Goal: Browse casually

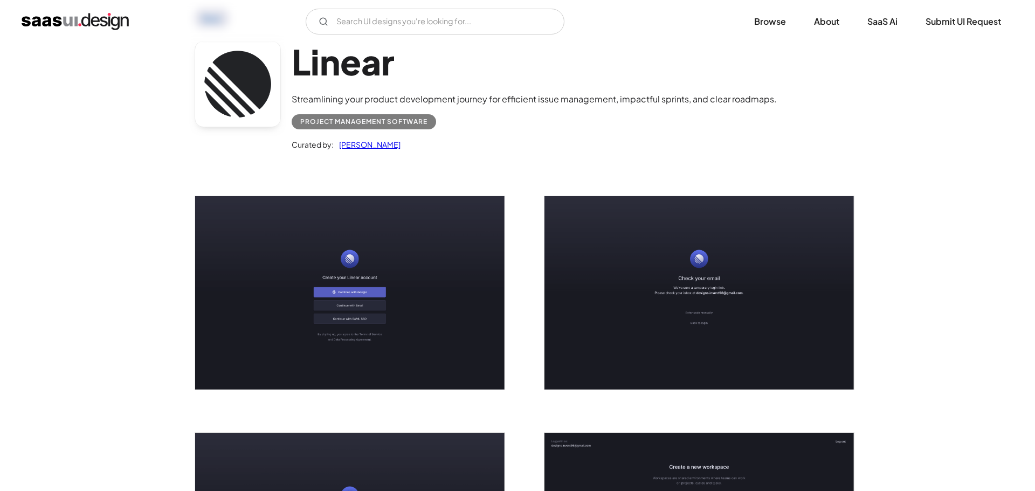
scroll to position [54, 0]
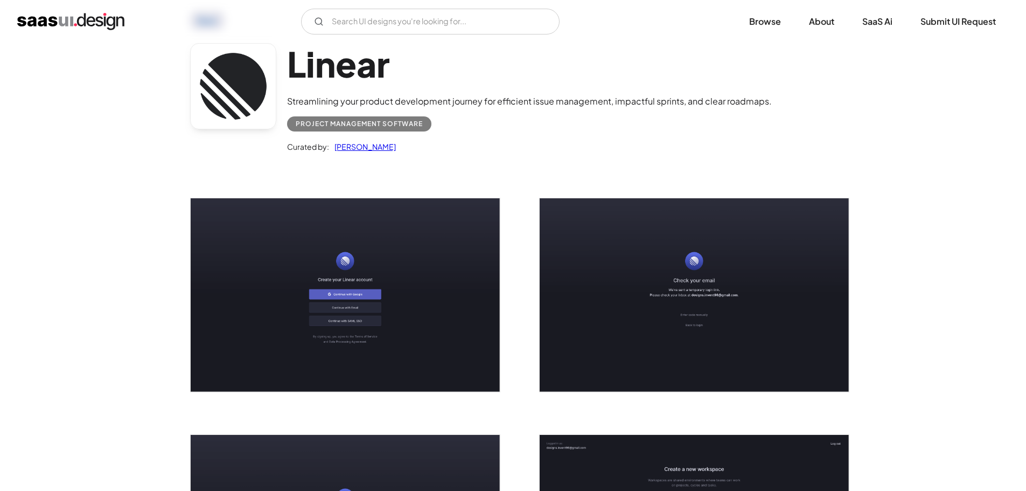
click at [349, 226] on img "open lightbox" at bounding box center [345, 294] width 309 height 193
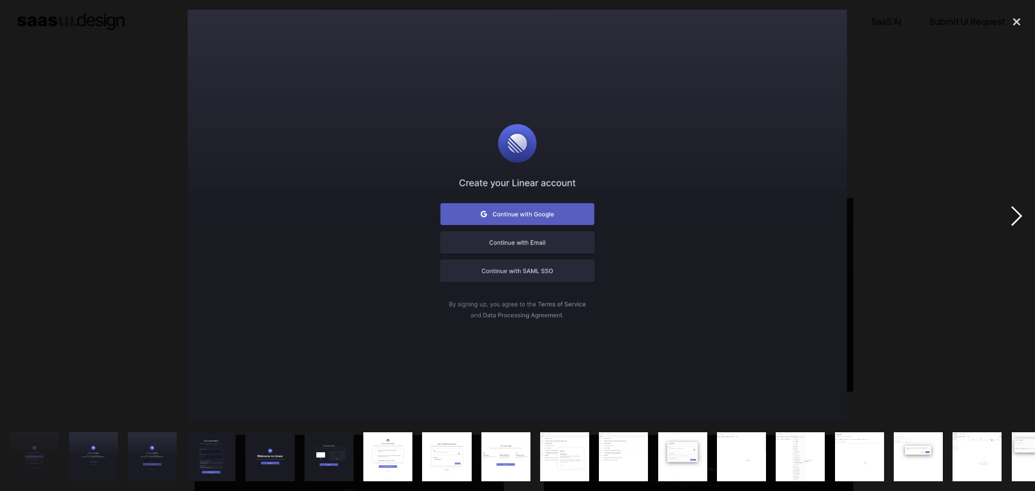
click at [1012, 209] on div "next image" at bounding box center [1016, 216] width 37 height 412
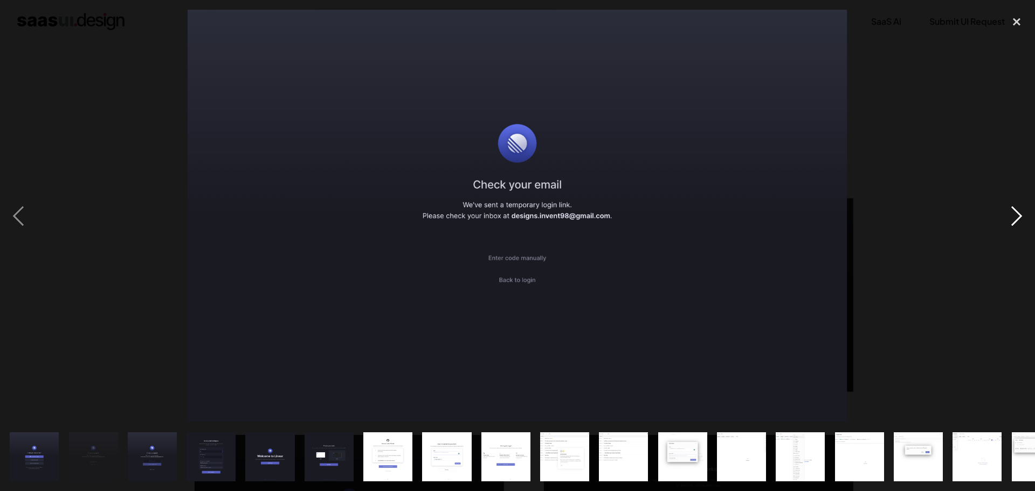
click at [1012, 209] on div "next image" at bounding box center [1016, 216] width 37 height 412
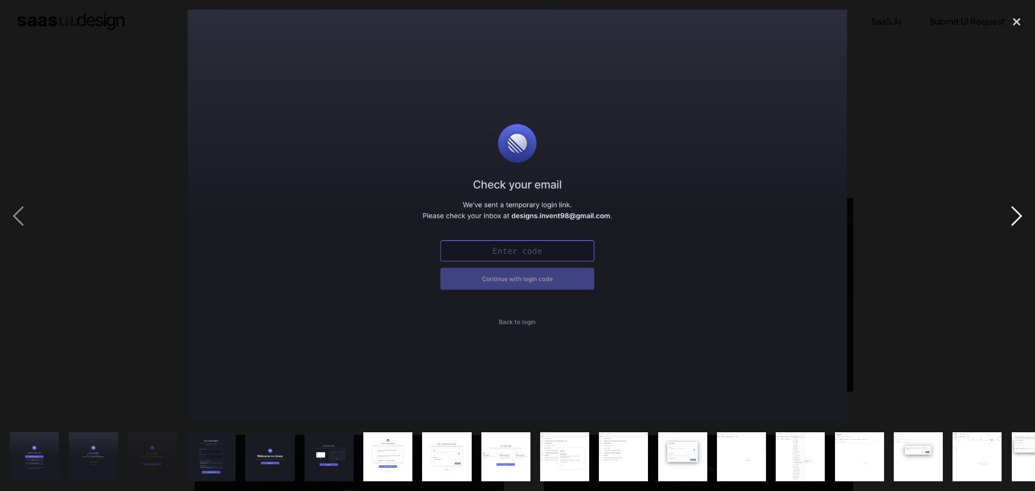
click at [1012, 209] on div "next image" at bounding box center [1016, 216] width 37 height 412
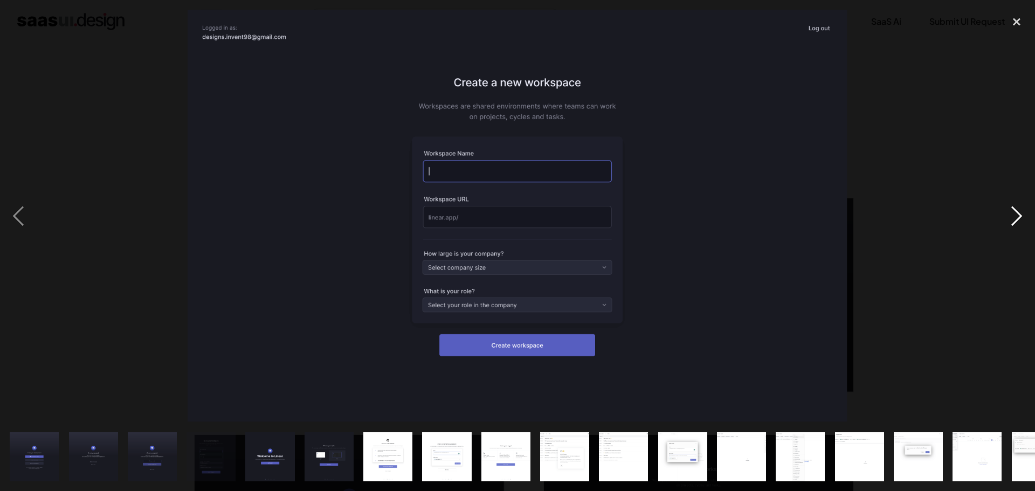
click at [1012, 209] on div "next image" at bounding box center [1016, 216] width 37 height 412
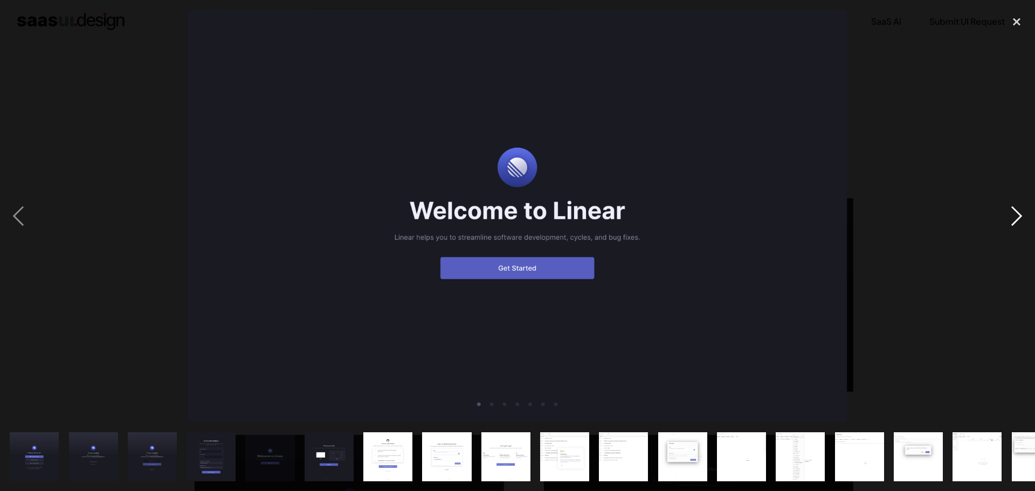
click at [1012, 209] on div "next image" at bounding box center [1016, 216] width 37 height 412
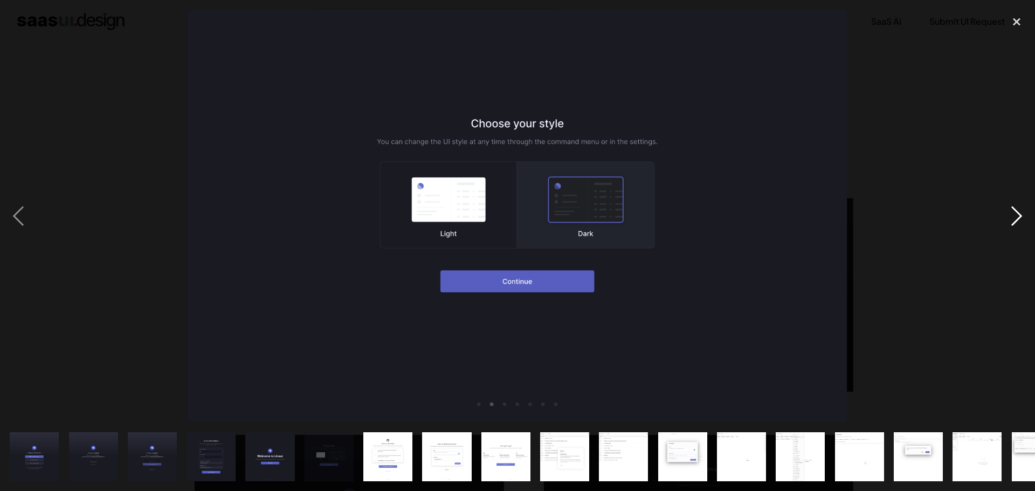
click at [1012, 209] on div "next image" at bounding box center [1016, 216] width 37 height 412
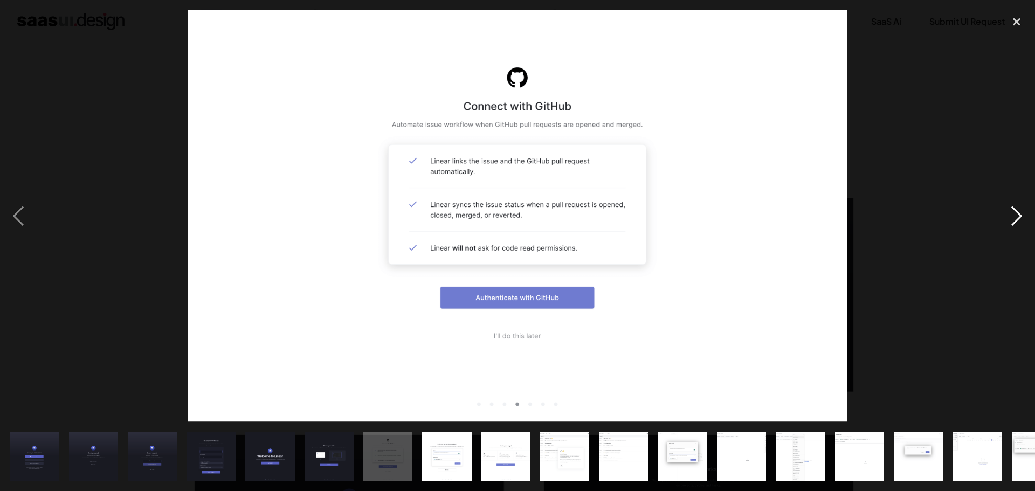
click at [1012, 209] on div "next image" at bounding box center [1016, 216] width 37 height 412
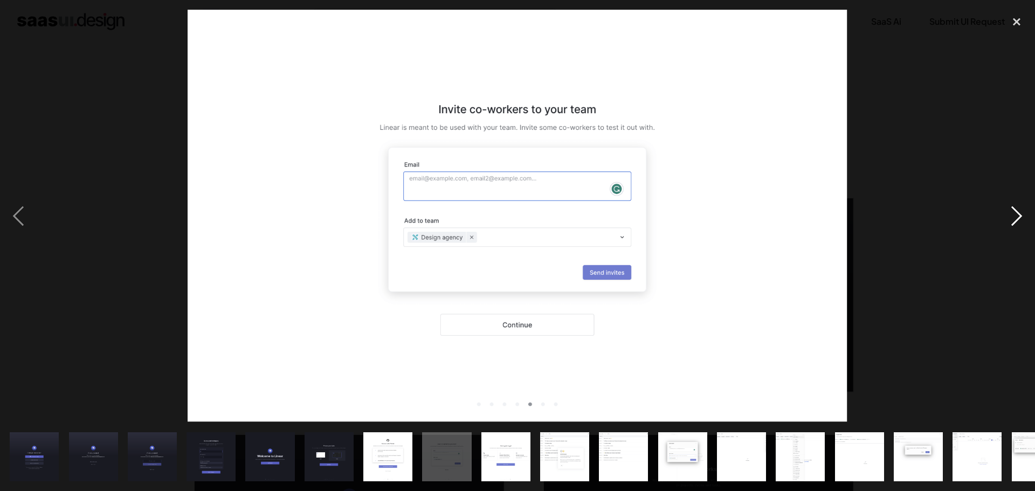
click at [1012, 209] on div "next image" at bounding box center [1016, 216] width 37 height 412
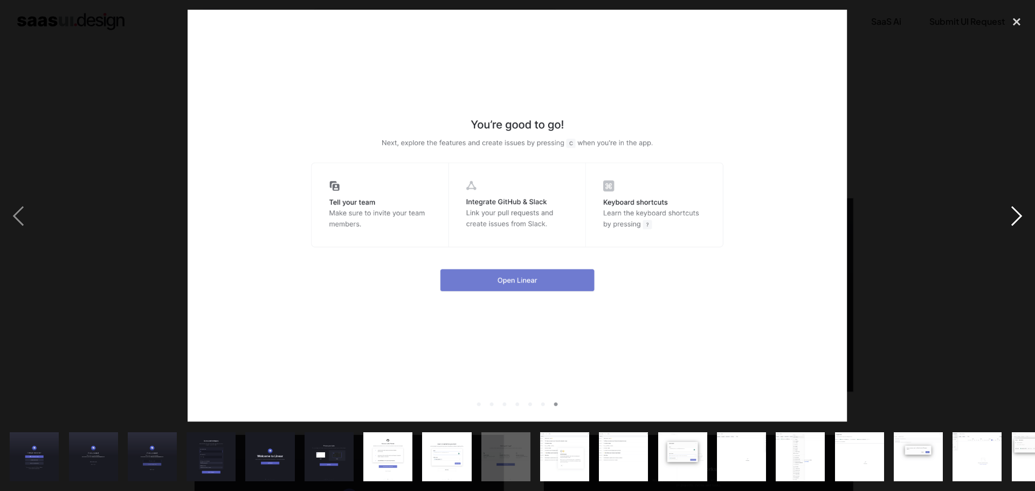
click at [1012, 209] on div "next image" at bounding box center [1016, 216] width 37 height 412
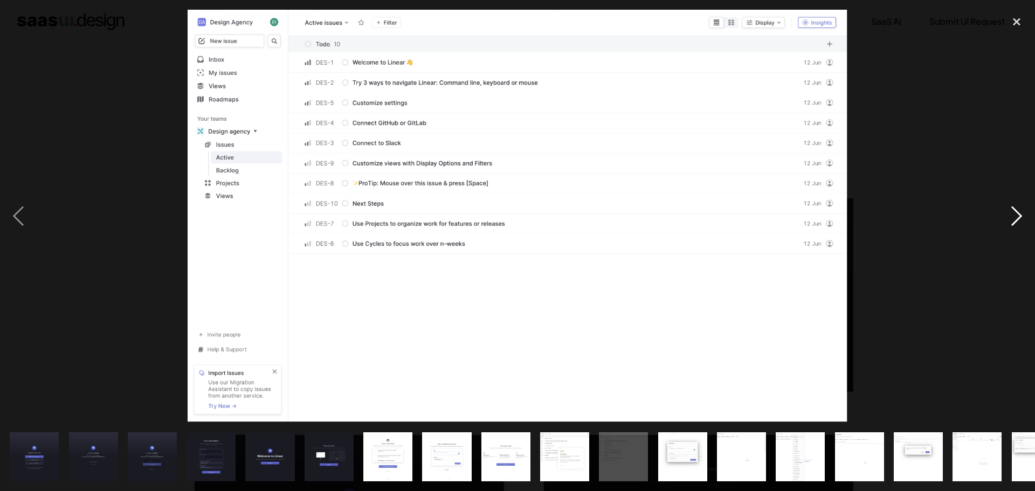
click at [1012, 209] on div "next image" at bounding box center [1016, 216] width 37 height 412
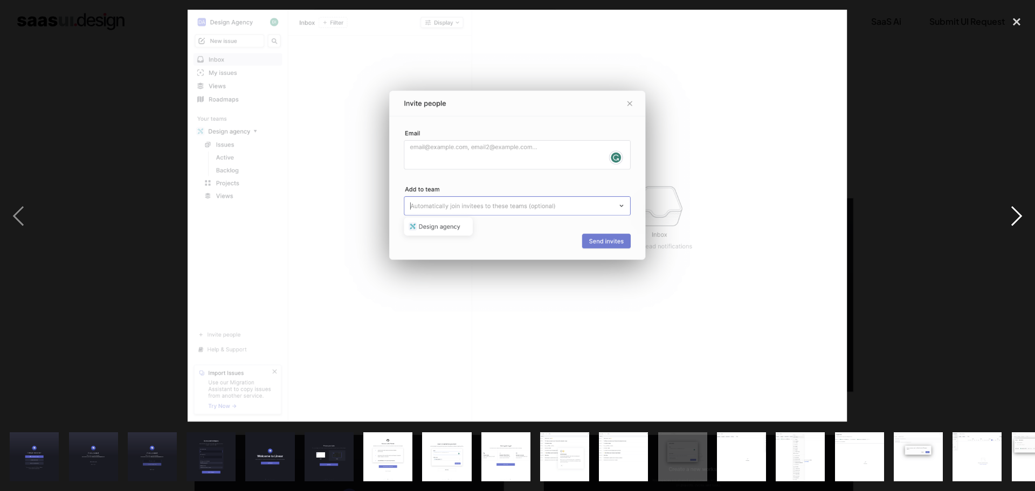
click at [1012, 209] on div "next image" at bounding box center [1016, 216] width 37 height 412
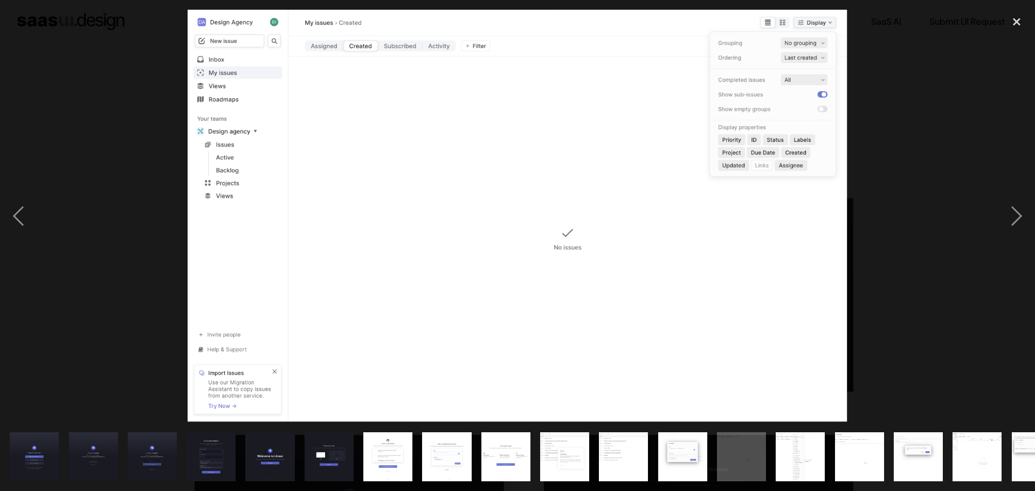
click at [994, 209] on div at bounding box center [517, 216] width 1035 height 412
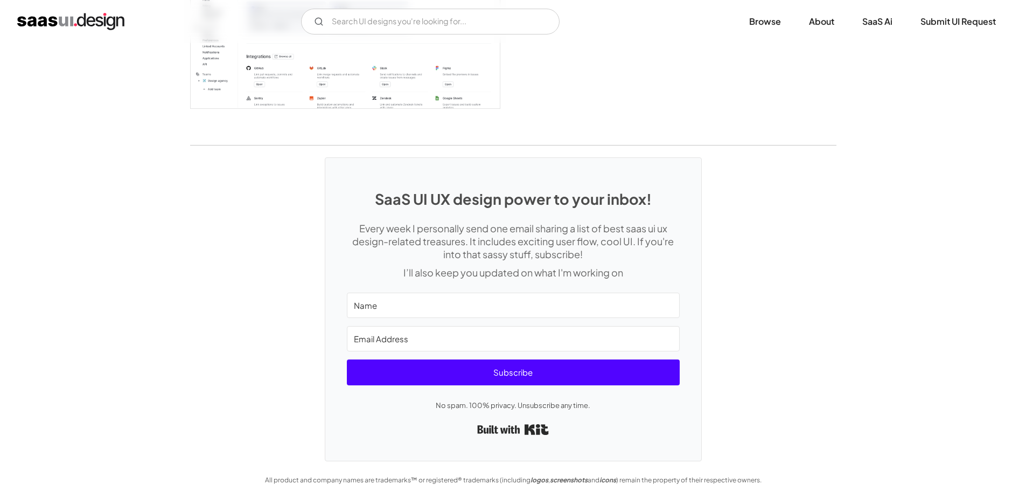
scroll to position [2947, 0]
